Goal: Navigation & Orientation: Find specific page/section

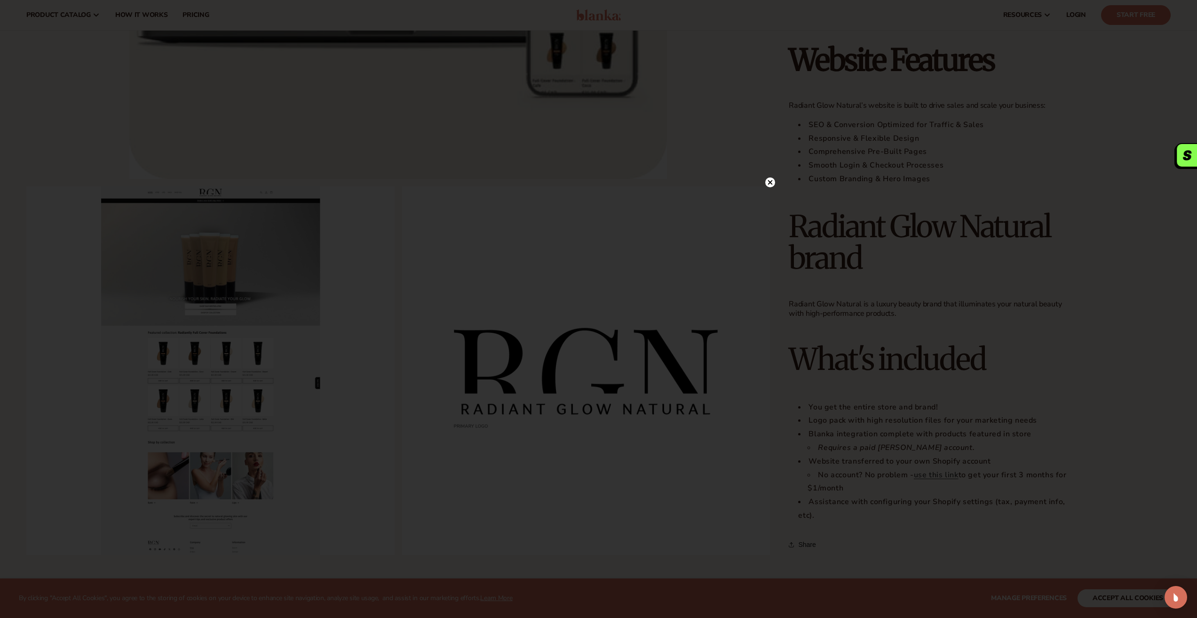
scroll to position [471, 0]
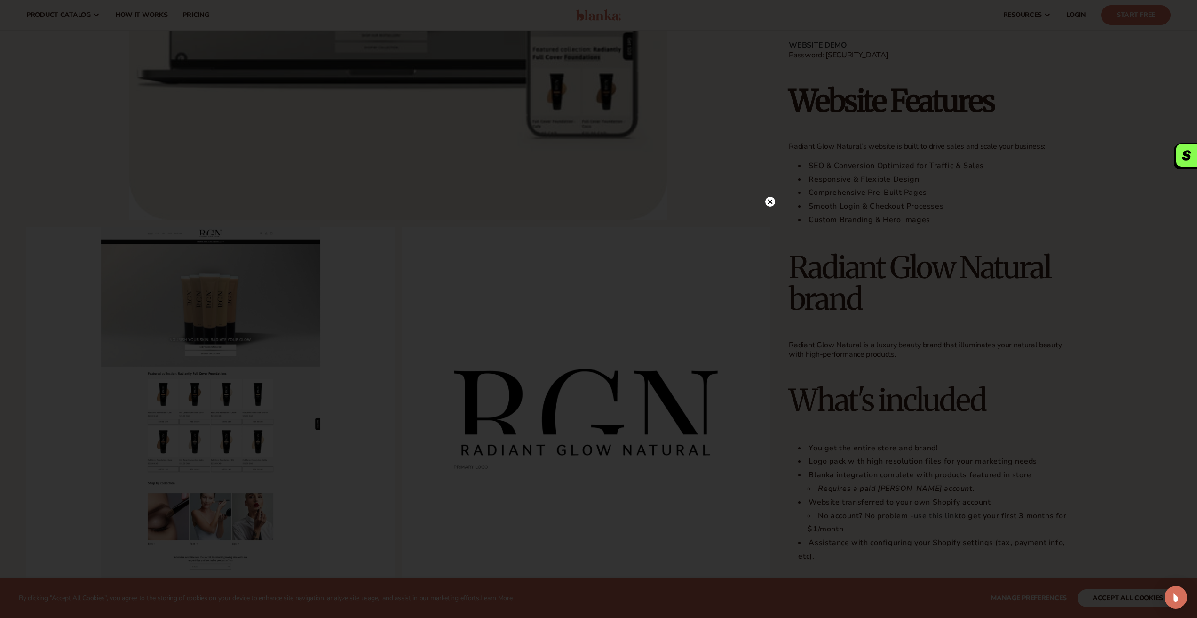
click at [772, 204] on icon at bounding box center [770, 201] width 5 height 5
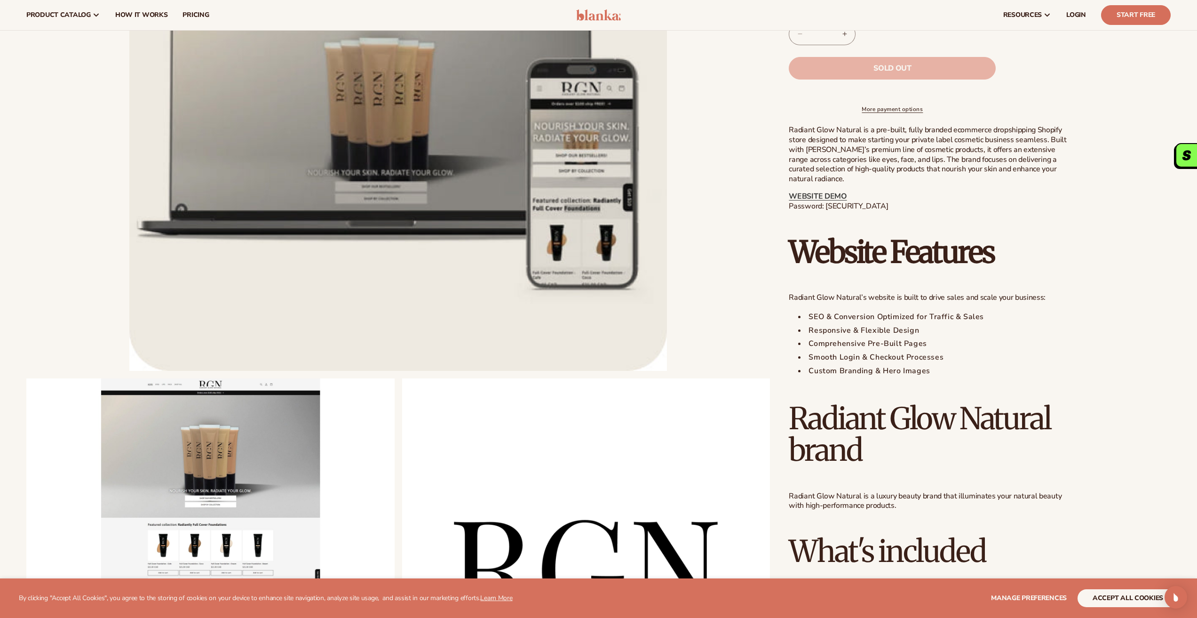
scroll to position [141, 0]
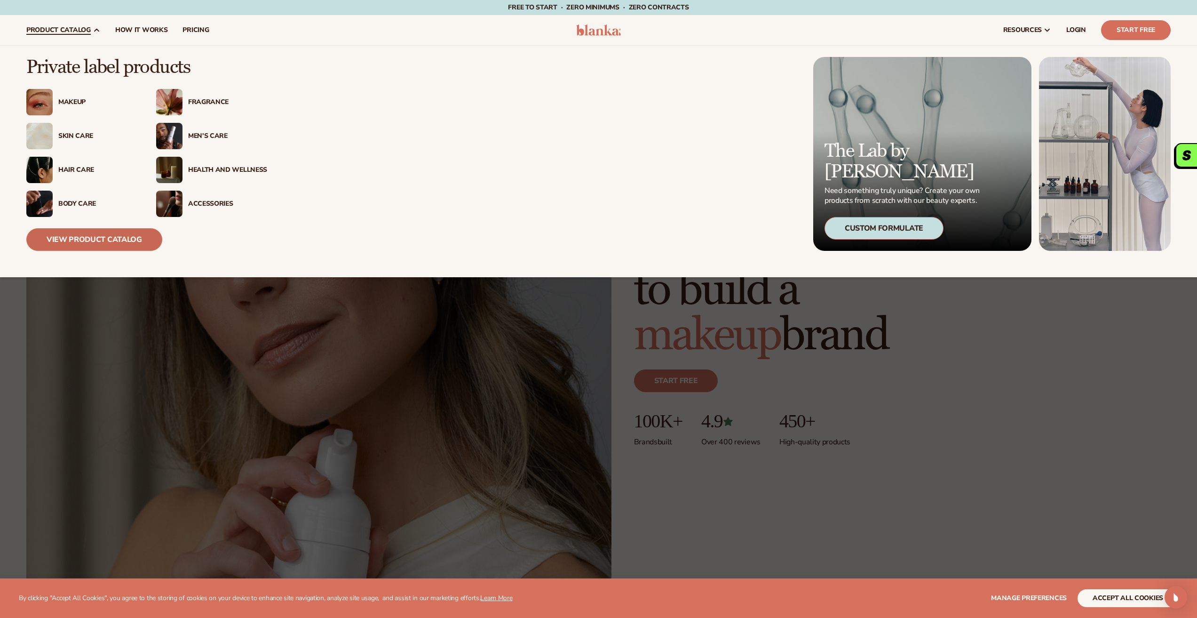
click at [121, 243] on link "View Product Catalog" at bounding box center [94, 239] width 136 height 23
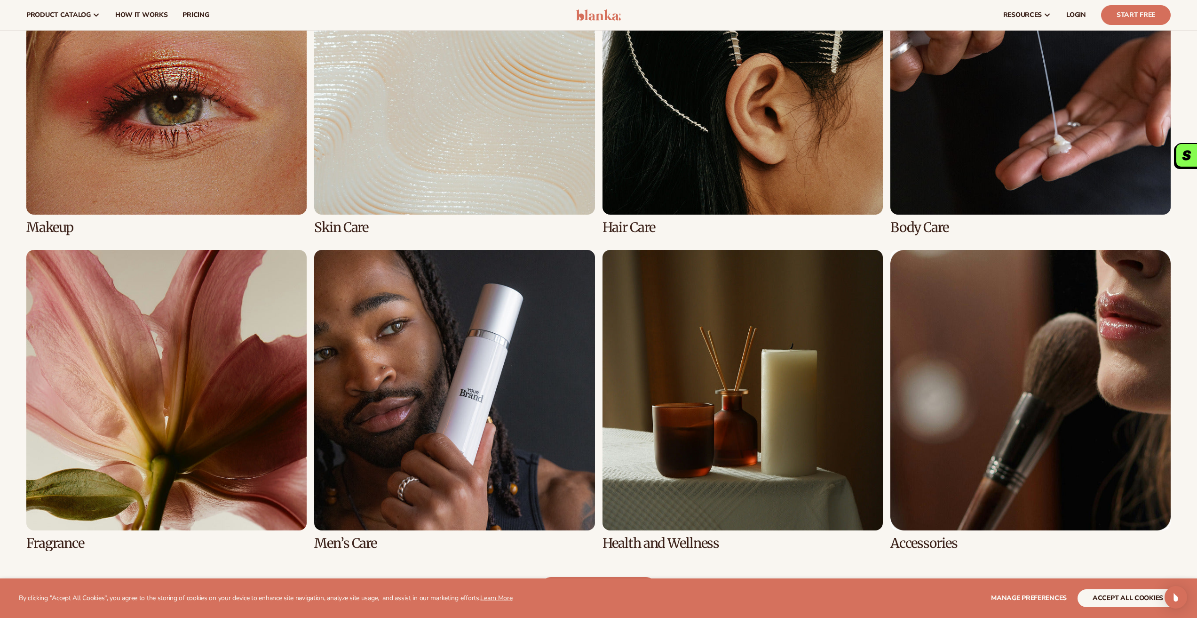
scroll to position [753, 0]
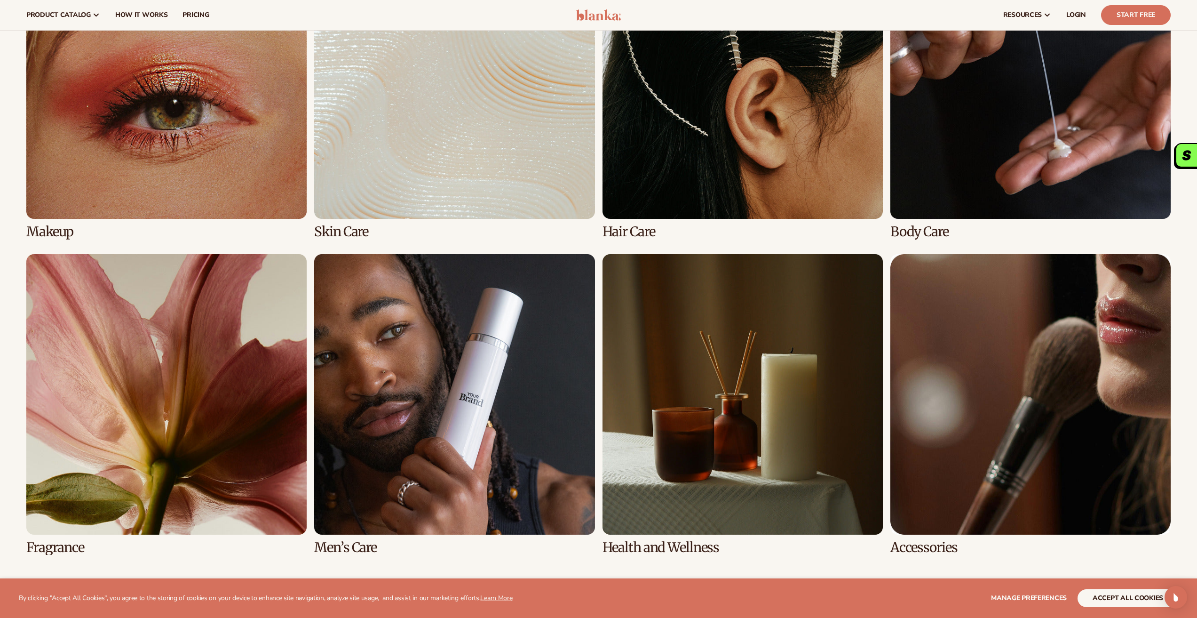
click at [237, 151] on link "1 / 8" at bounding box center [166, 88] width 280 height 301
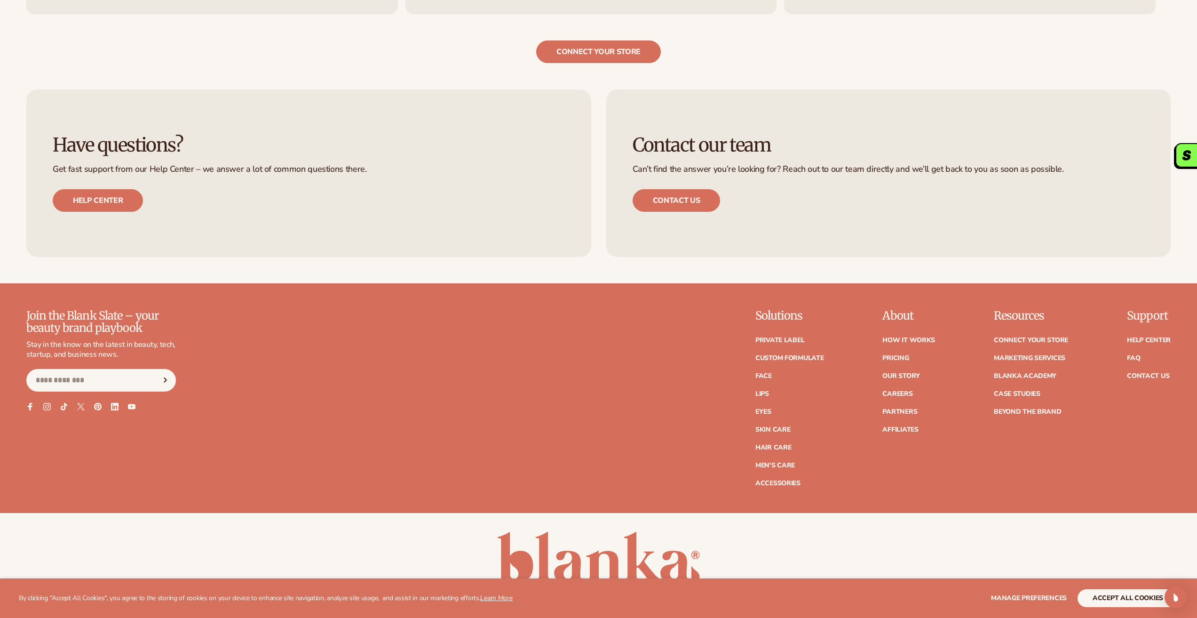
scroll to position [2103, 0]
